Goal: Use online tool/utility: Utilize a website feature to perform a specific function

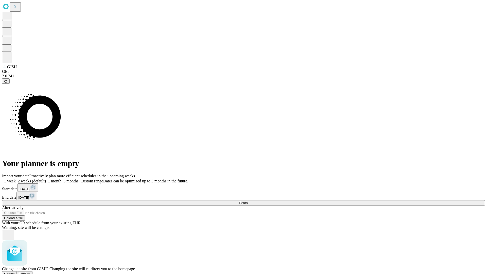
click at [31, 272] on span "Confirm" at bounding box center [25, 274] width 12 height 4
click at [46, 179] on label "2 weeks (default)" at bounding box center [31, 181] width 30 height 4
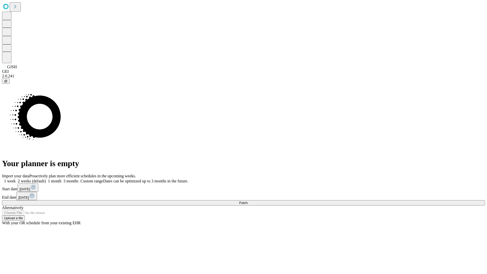
click at [247, 201] on span "Fetch" at bounding box center [243, 203] width 8 height 4
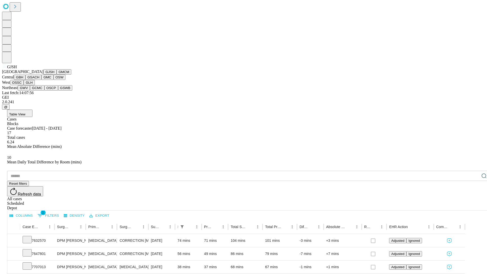
click at [57, 74] on button "GMCM" at bounding box center [64, 71] width 15 height 5
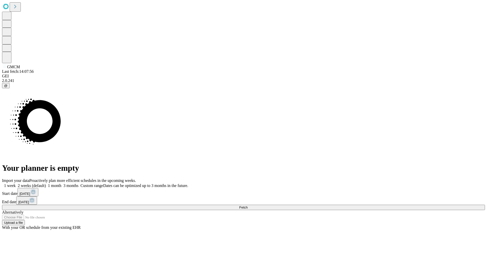
click at [46, 183] on label "2 weeks (default)" at bounding box center [31, 185] width 30 height 4
click at [247, 205] on span "Fetch" at bounding box center [243, 207] width 8 height 4
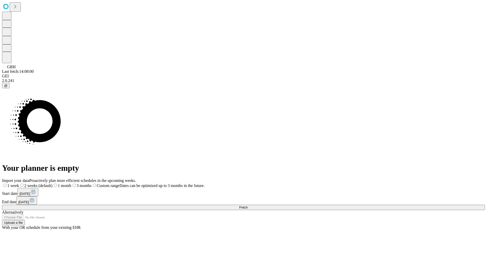
click at [247, 205] on span "Fetch" at bounding box center [243, 207] width 8 height 4
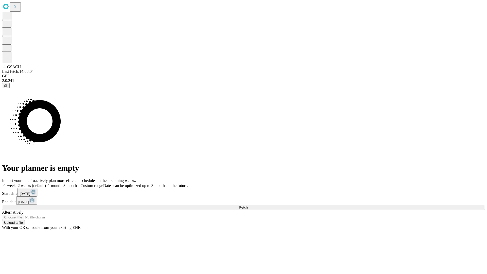
click at [46, 183] on label "2 weeks (default)" at bounding box center [31, 185] width 30 height 4
click at [247, 205] on span "Fetch" at bounding box center [243, 207] width 8 height 4
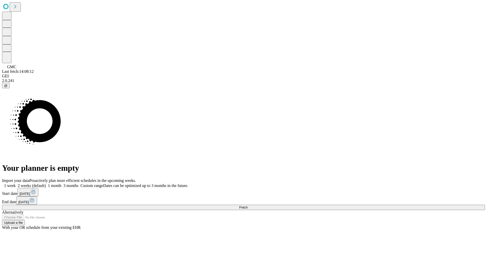
click at [46, 183] on label "2 weeks (default)" at bounding box center [31, 185] width 30 height 4
click at [247, 205] on span "Fetch" at bounding box center [243, 207] width 8 height 4
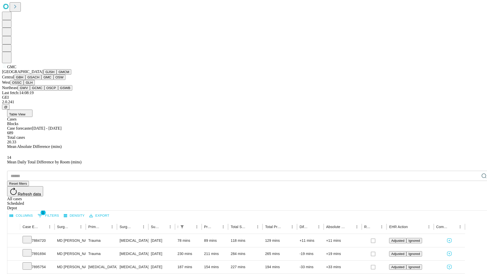
click at [53, 80] on button "OSW" at bounding box center [59, 76] width 12 height 5
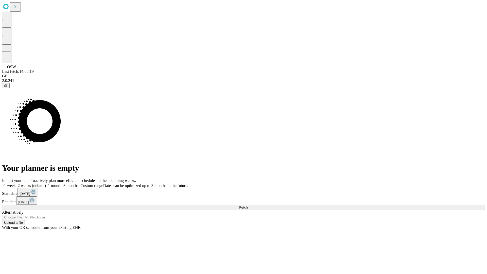
click at [46, 183] on label "2 weeks (default)" at bounding box center [31, 185] width 30 height 4
click at [247, 205] on span "Fetch" at bounding box center [243, 207] width 8 height 4
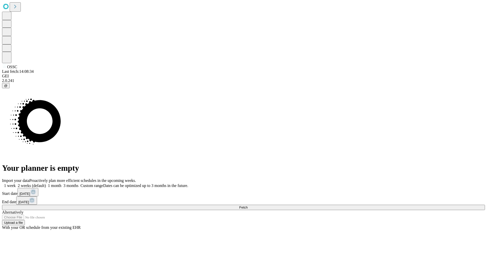
click at [46, 183] on label "2 weeks (default)" at bounding box center [31, 185] width 30 height 4
click at [247, 205] on span "Fetch" at bounding box center [243, 207] width 8 height 4
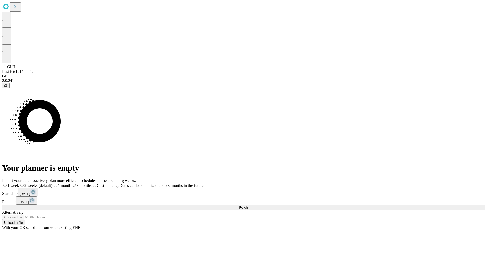
click at [247, 205] on span "Fetch" at bounding box center [243, 207] width 8 height 4
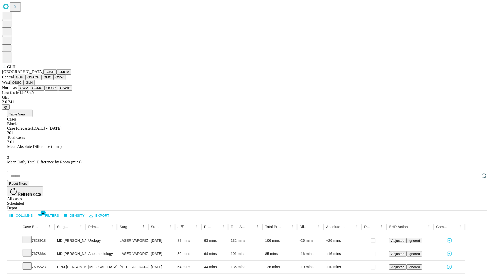
click at [30, 90] on button "GWV" at bounding box center [24, 87] width 12 height 5
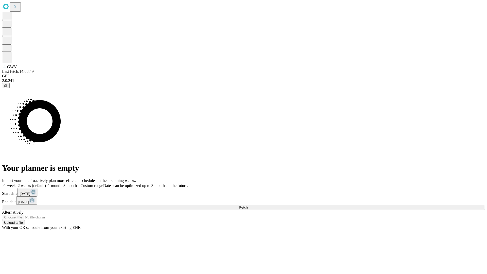
click at [46, 183] on label "2 weeks (default)" at bounding box center [31, 185] width 30 height 4
click at [247, 205] on span "Fetch" at bounding box center [243, 207] width 8 height 4
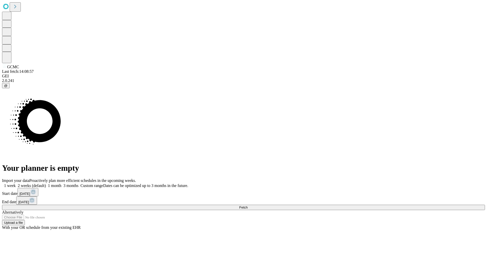
click at [46, 183] on label "2 weeks (default)" at bounding box center [31, 185] width 30 height 4
click at [247, 205] on span "Fetch" at bounding box center [243, 207] width 8 height 4
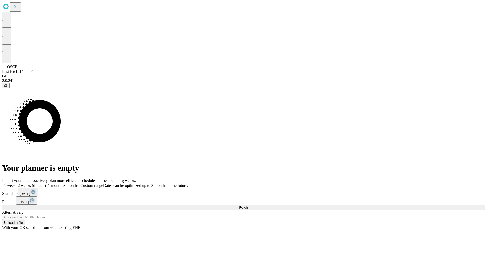
click at [46, 183] on label "2 weeks (default)" at bounding box center [31, 185] width 30 height 4
click at [247, 205] on span "Fetch" at bounding box center [243, 207] width 8 height 4
